Goal: Transaction & Acquisition: Purchase product/service

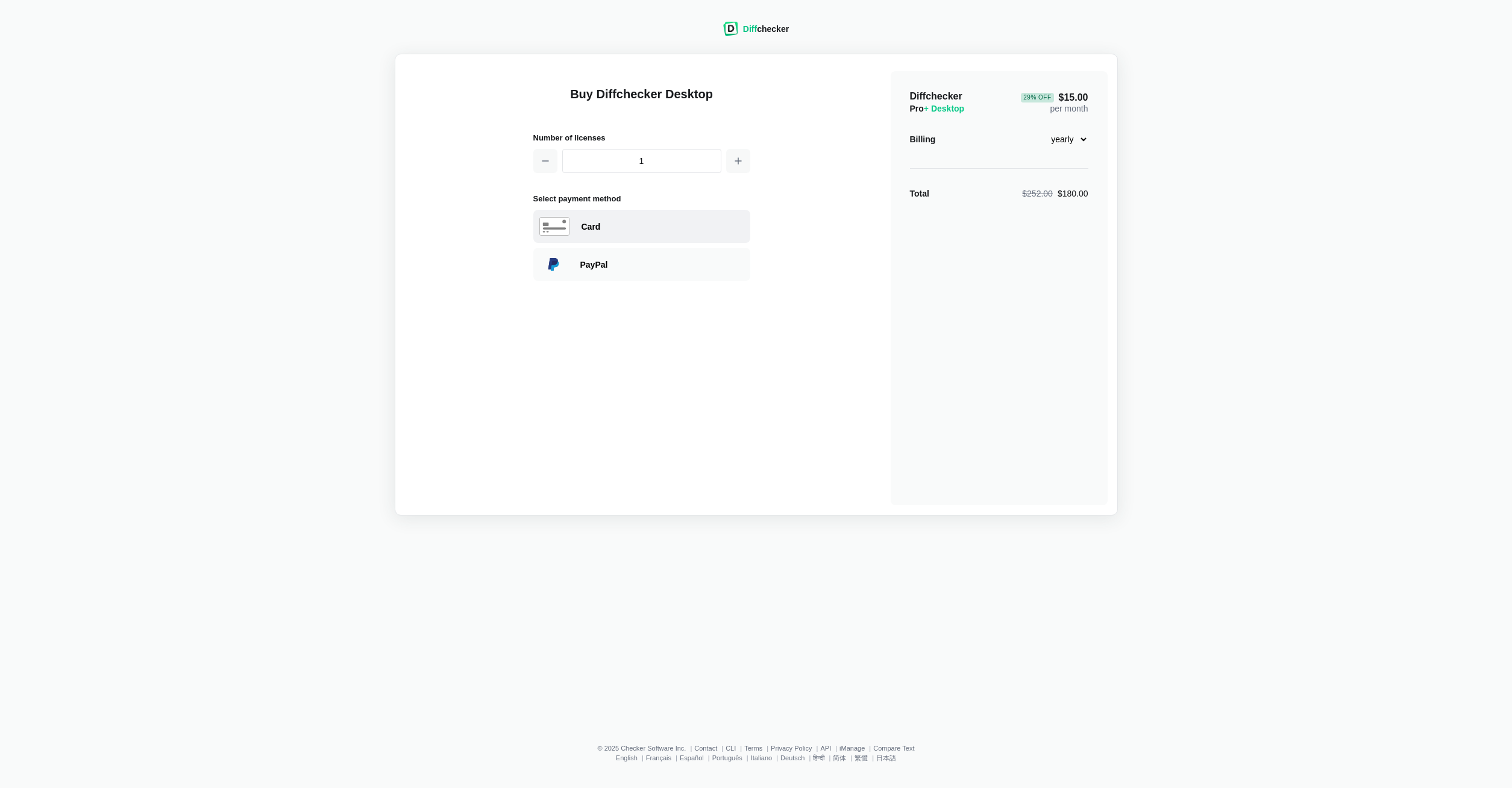
click at [646, 220] on div "Card" at bounding box center [663, 226] width 163 height 12
select select "[GEOGRAPHIC_DATA]"
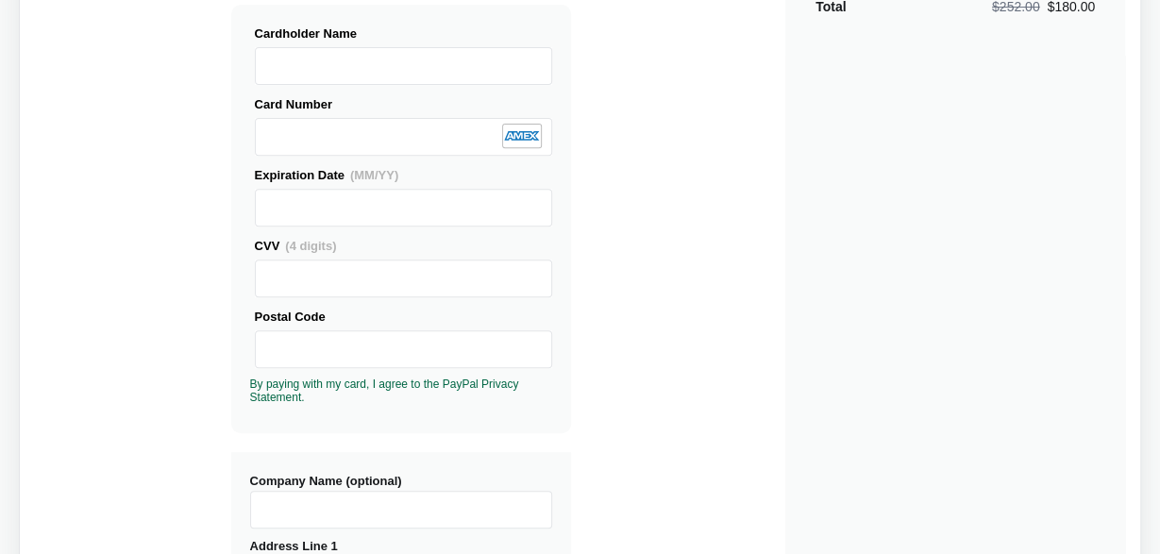
scroll to position [593, 0]
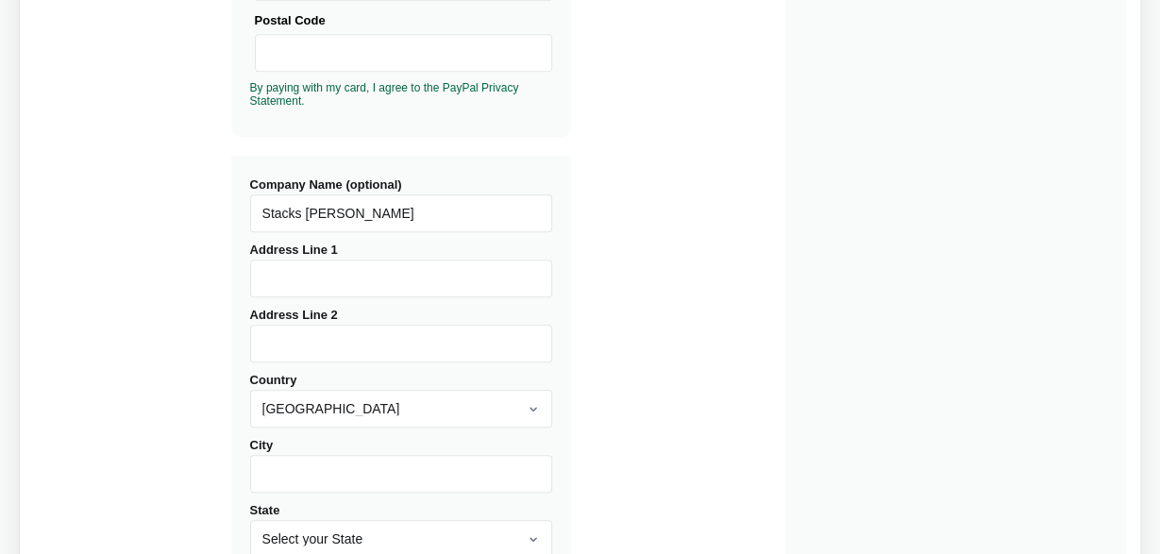
type input "Stacks [PERSON_NAME]"
type input "[STREET_ADDRESS]"
type input "Tulsa"
select select "OK"
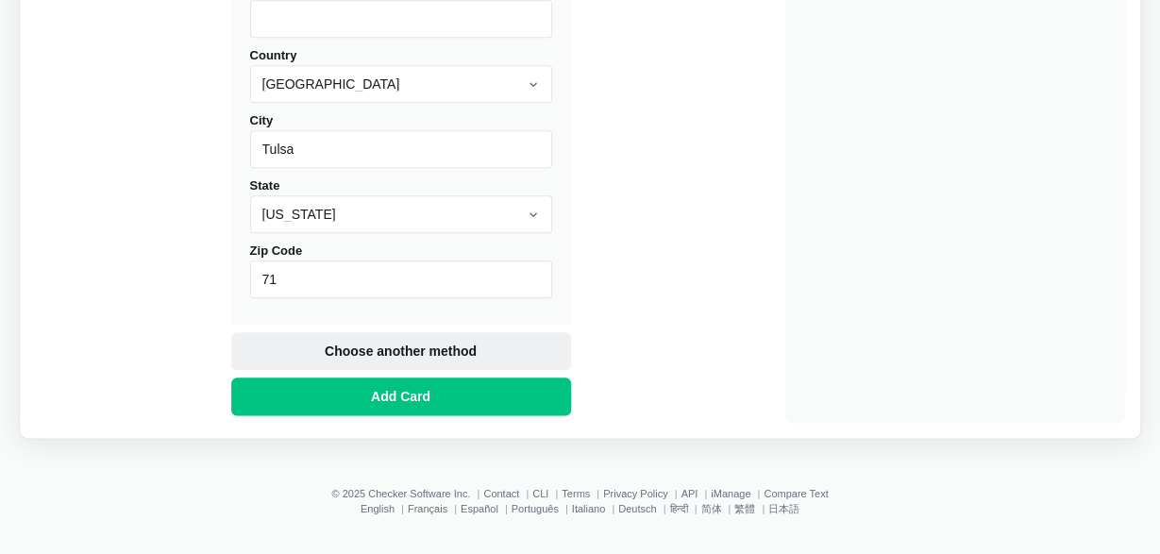
type input "7"
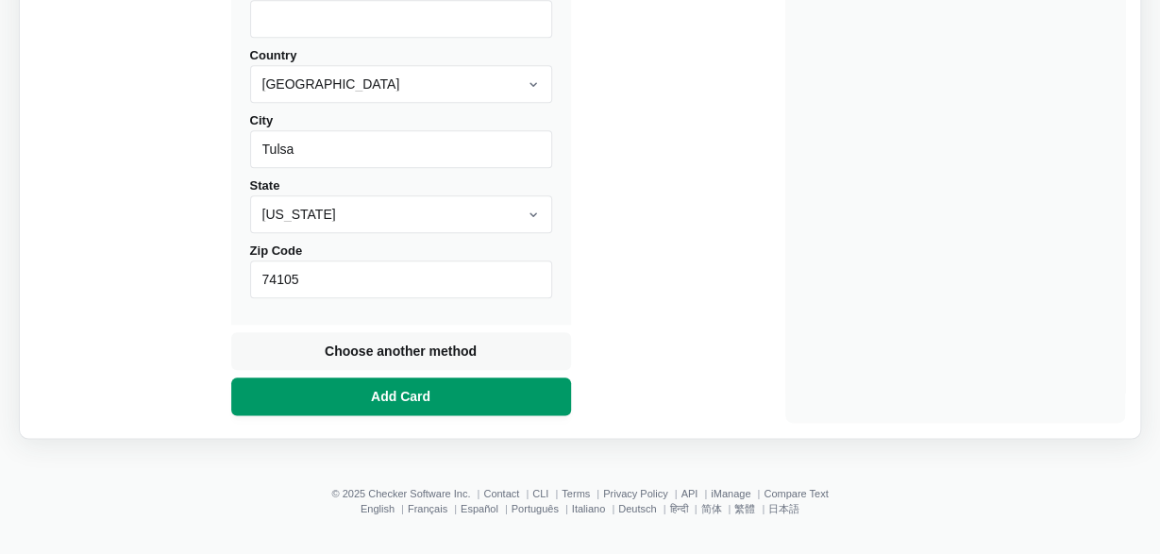
type input "74105"
click at [412, 394] on span "Add Card" at bounding box center [400, 396] width 67 height 19
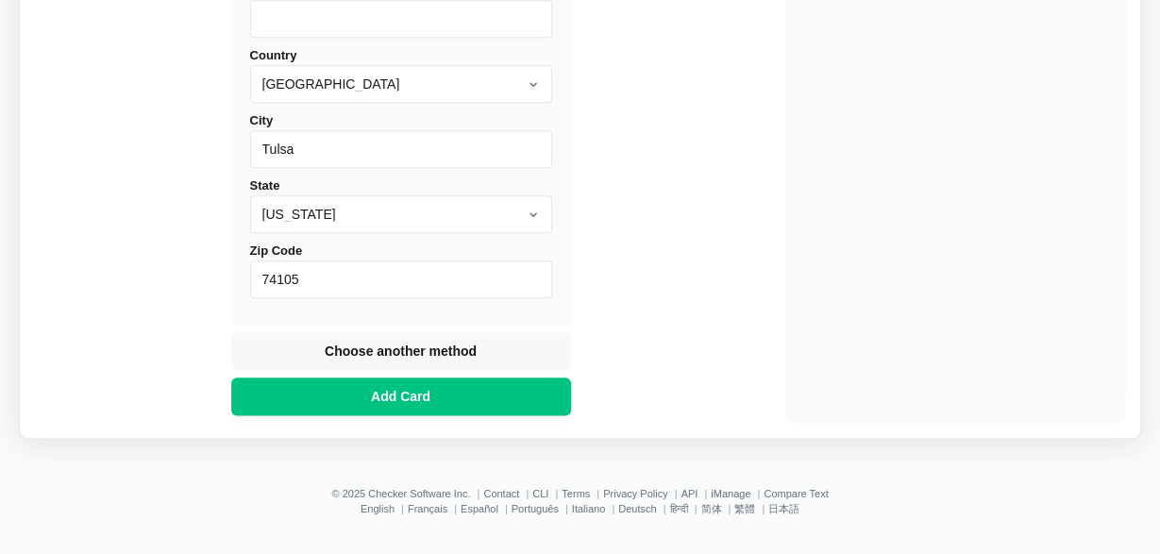
scroll to position [368, 0]
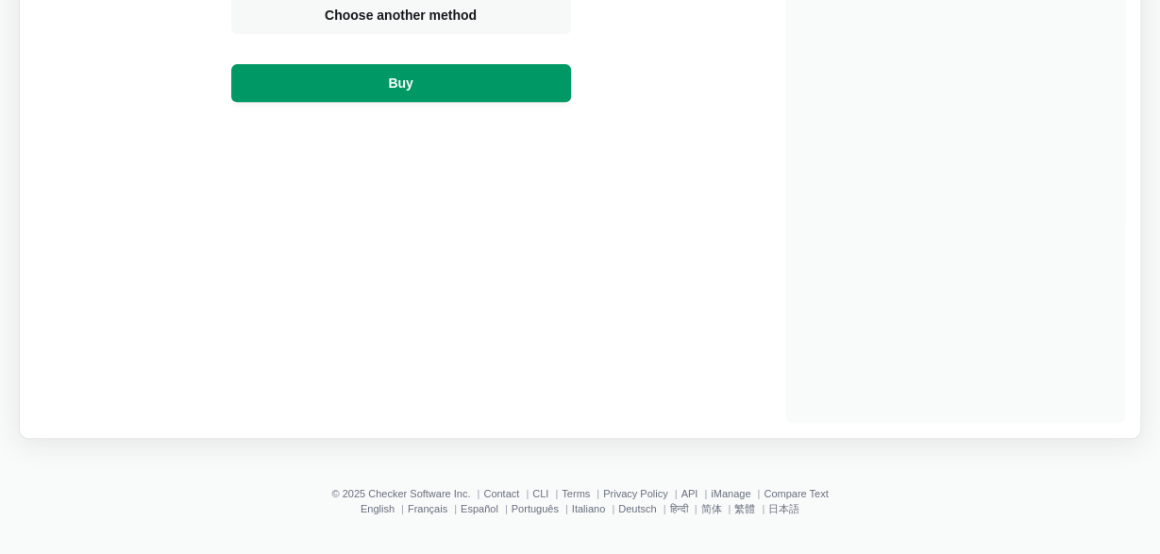
click at [437, 88] on button "Buy" at bounding box center [401, 83] width 340 height 38
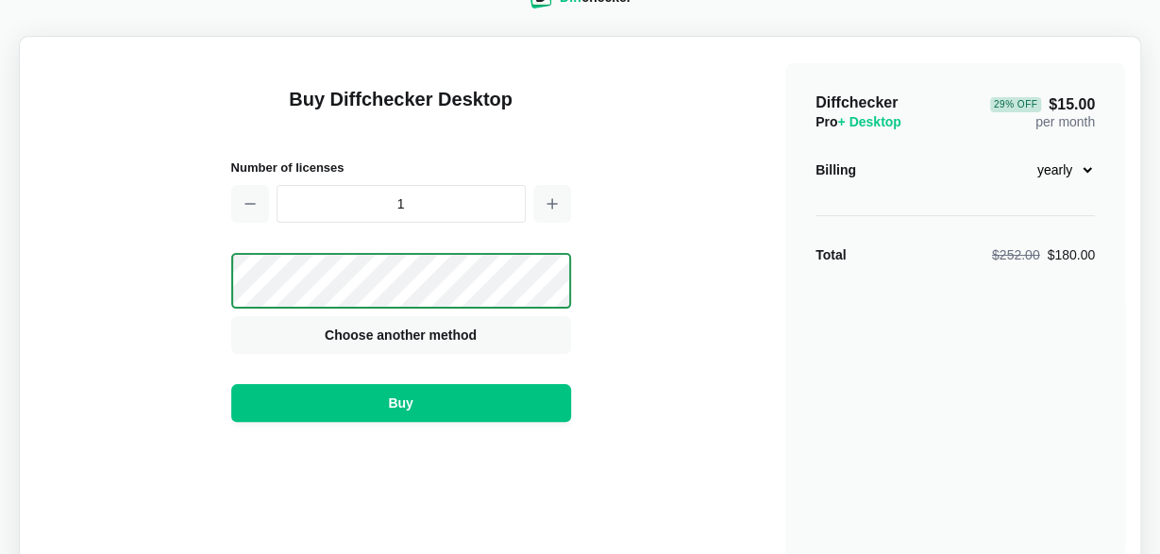
scroll to position [0, 0]
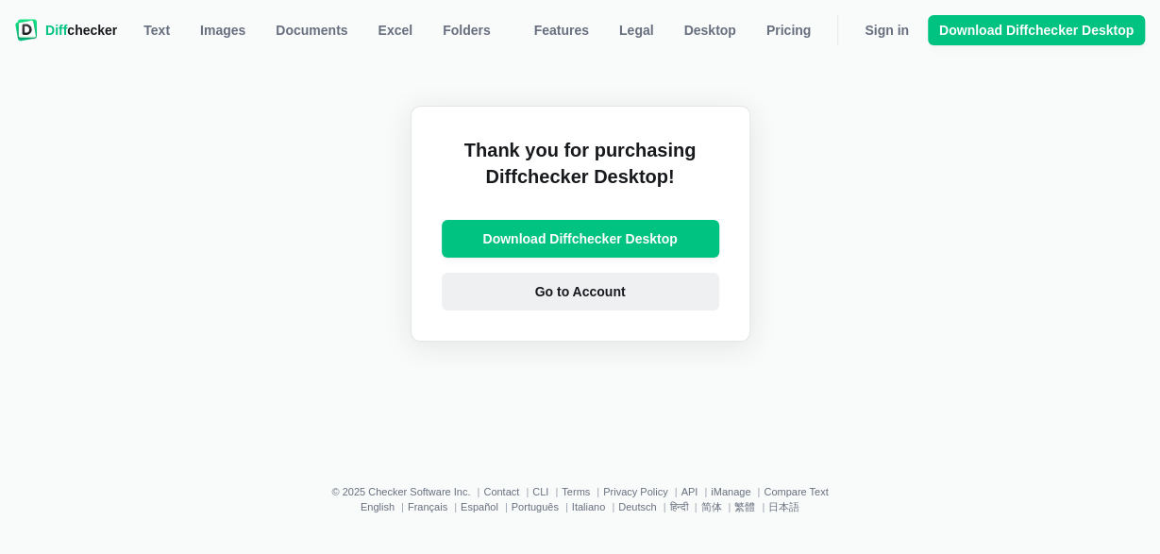
click at [634, 294] on link "Go to Account" at bounding box center [580, 292] width 277 height 38
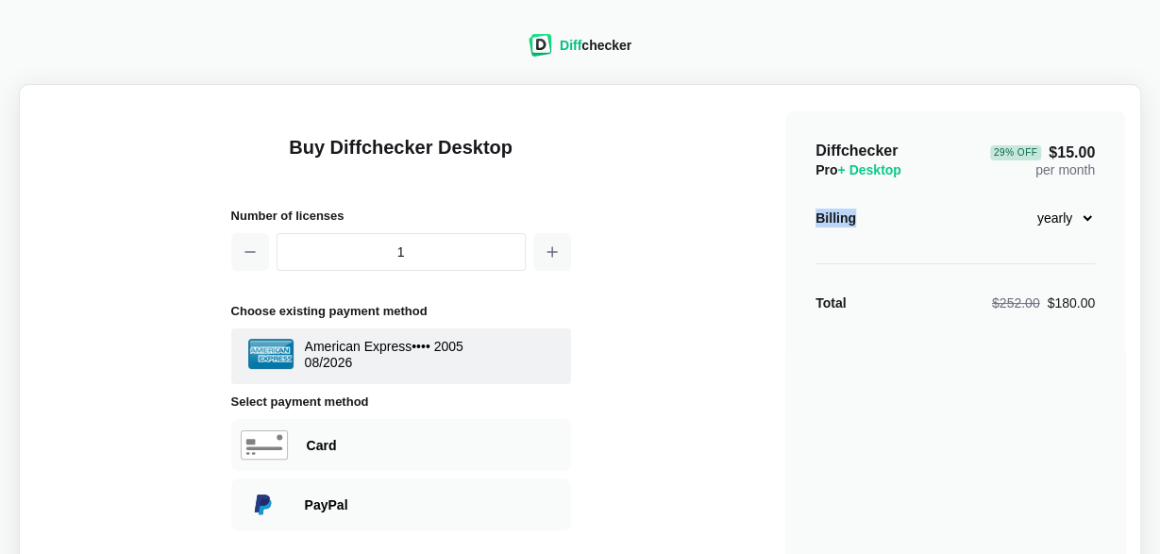
drag, startPoint x: 1141, startPoint y: 173, endPoint x: 1052, endPoint y: 222, distance: 101.4
click at [1142, 222] on div "Diff checker Buy Diffchecker Desktop Number of licenses 1 Choose existing payme…" at bounding box center [579, 409] width 1137 height 796
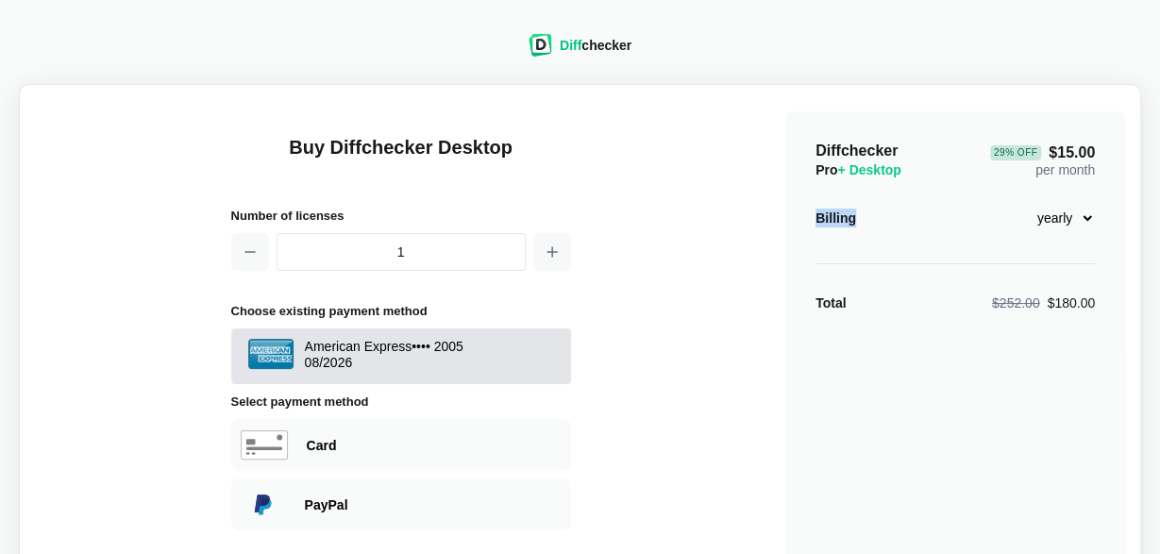
click at [388, 335] on button "American Express •••• 2005 08 / 2026" at bounding box center [401, 356] width 340 height 56
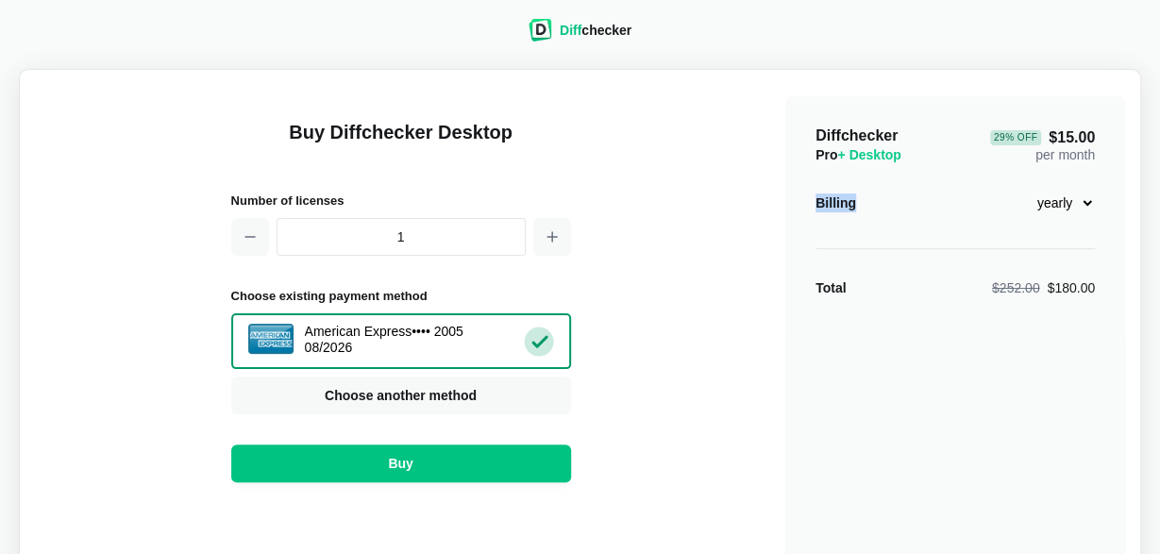
scroll to position [27, 0]
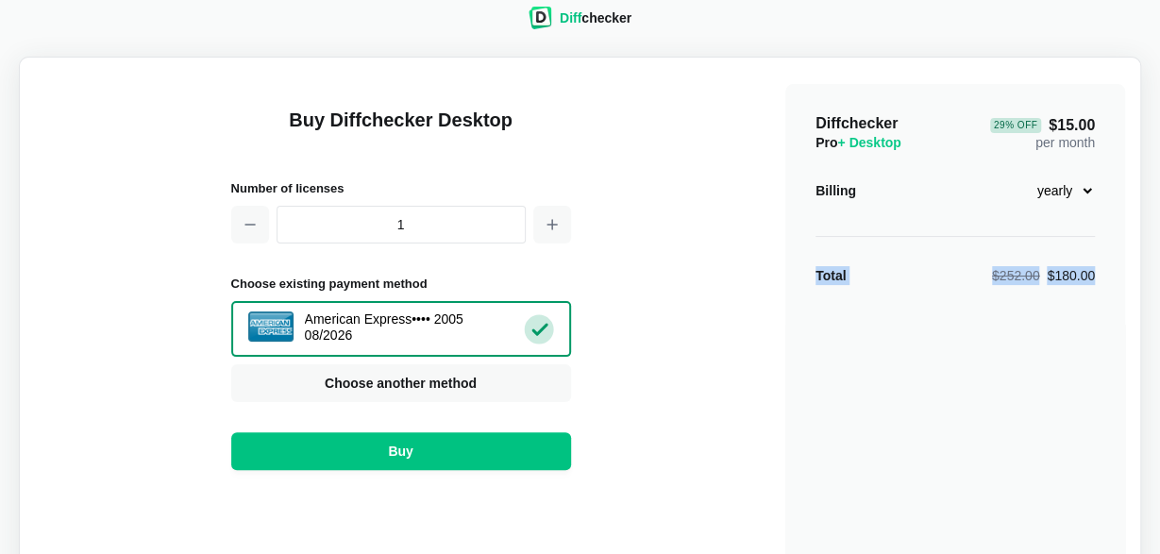
drag, startPoint x: 1147, startPoint y: 234, endPoint x: 1128, endPoint y: 344, distance: 111.1
click at [1130, 351] on div "Diff checker Buy Diffchecker Desktop Number of licenses 1 Choose existing payme…" at bounding box center [579, 382] width 1137 height 796
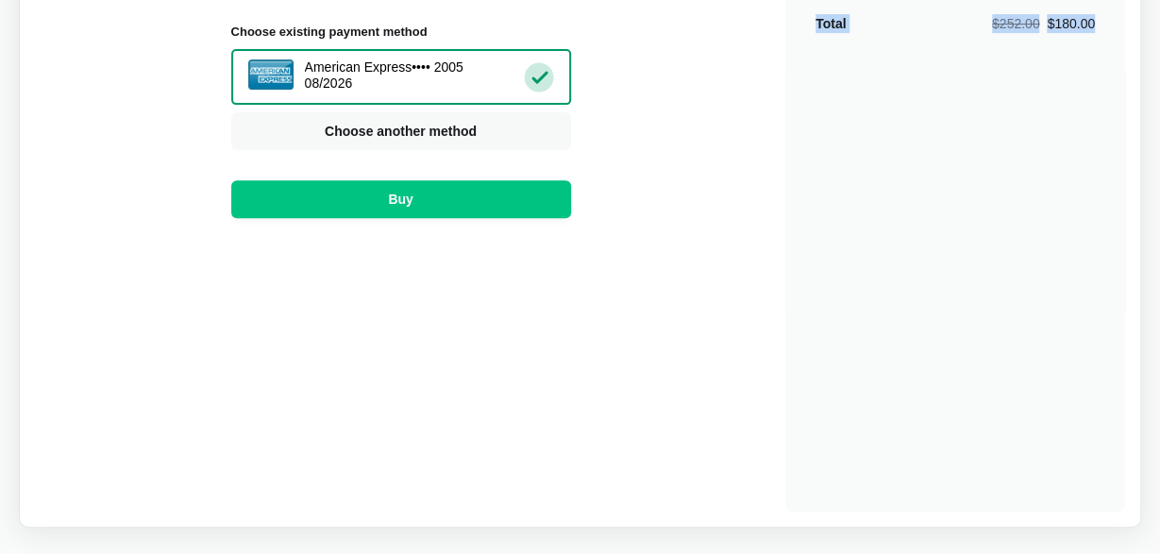
scroll to position [276, 0]
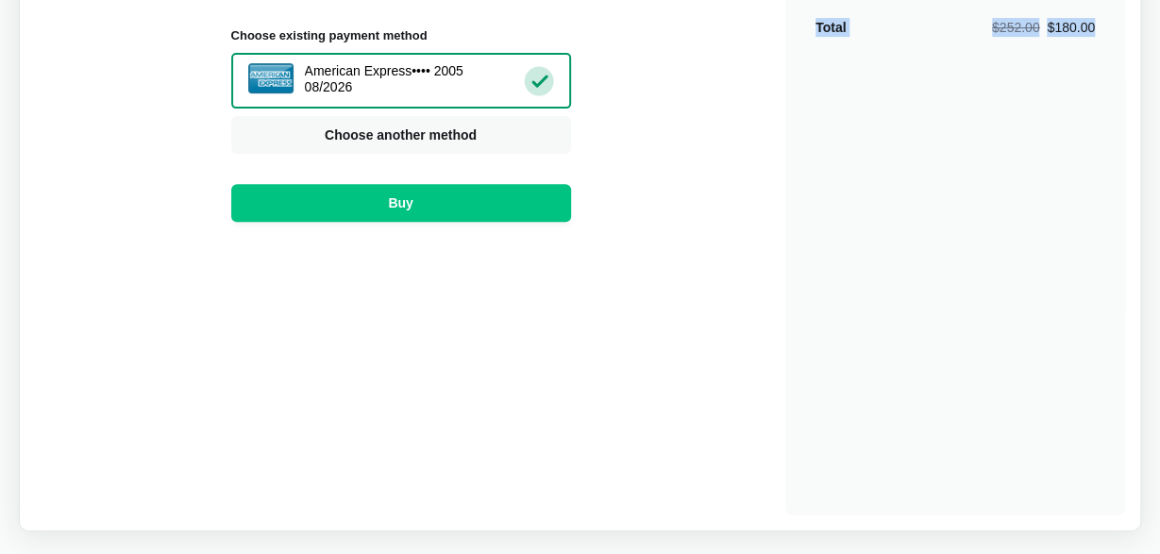
click at [688, 169] on div "Buy Diffchecker Desktop Number of licenses 1 Choose existing payment method Ame…" at bounding box center [580, 169] width 1090 height 691
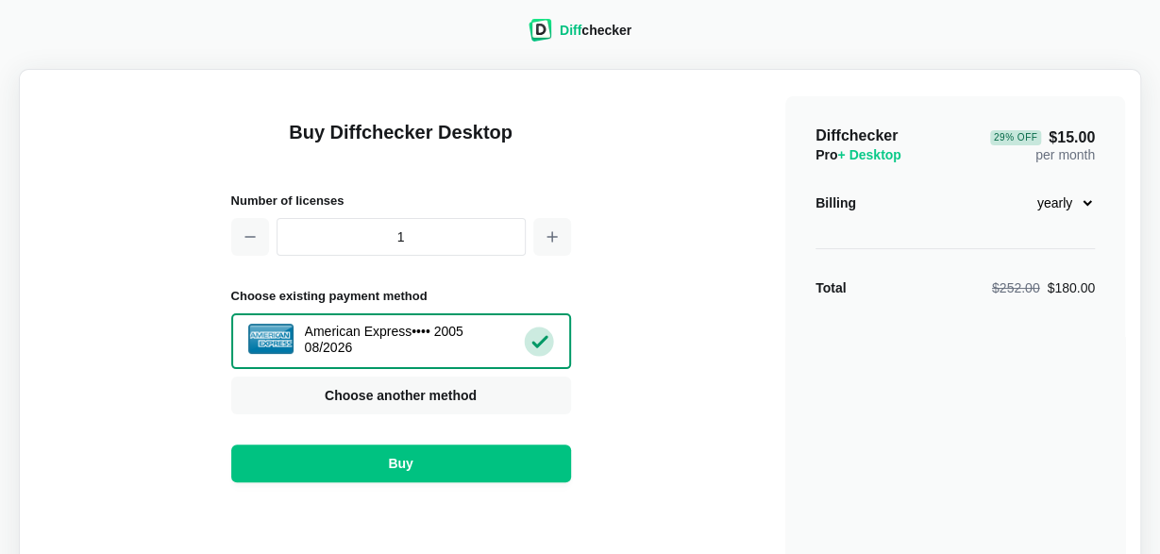
scroll to position [12, 0]
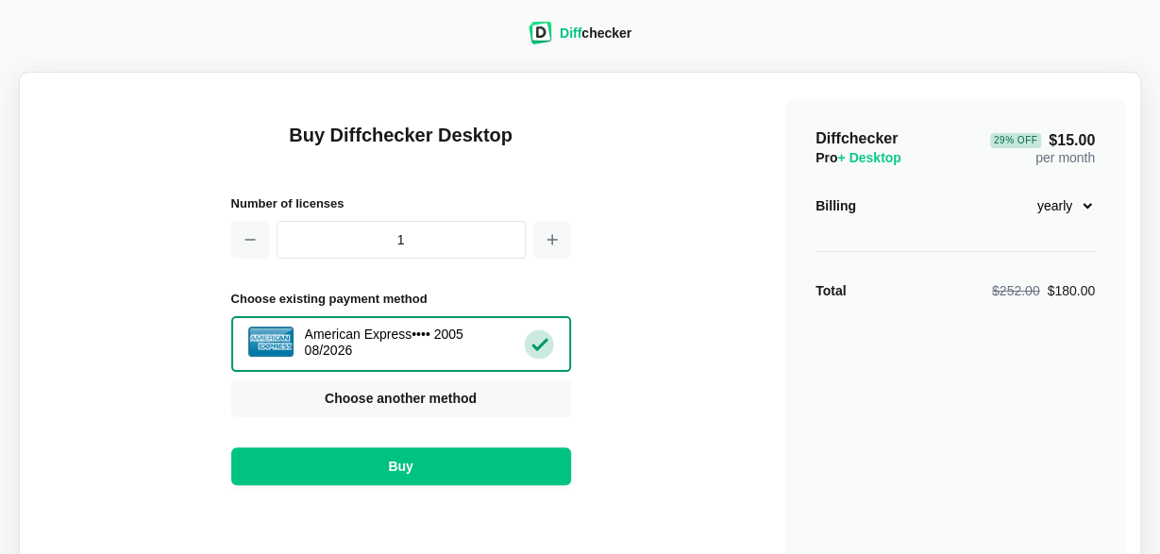
drag, startPoint x: 1073, startPoint y: 205, endPoint x: 892, endPoint y: 201, distance: 181.2
click at [892, 201] on div "Billing monthly yearly" at bounding box center [954, 206] width 279 height 32
drag, startPoint x: 850, startPoint y: 207, endPoint x: 809, endPoint y: 205, distance: 41.6
click at [803, 203] on div "Diffchecker Pro + Desktop 29 % Off $15.00 per month Billing monthly yearly Tota…" at bounding box center [955, 439] width 340 height 680
click at [809, 205] on div "Diffchecker Pro + Desktop 29 % Off $15.00 per month Billing monthly yearly Tota…" at bounding box center [955, 439] width 340 height 680
